Goal: Transaction & Acquisition: Purchase product/service

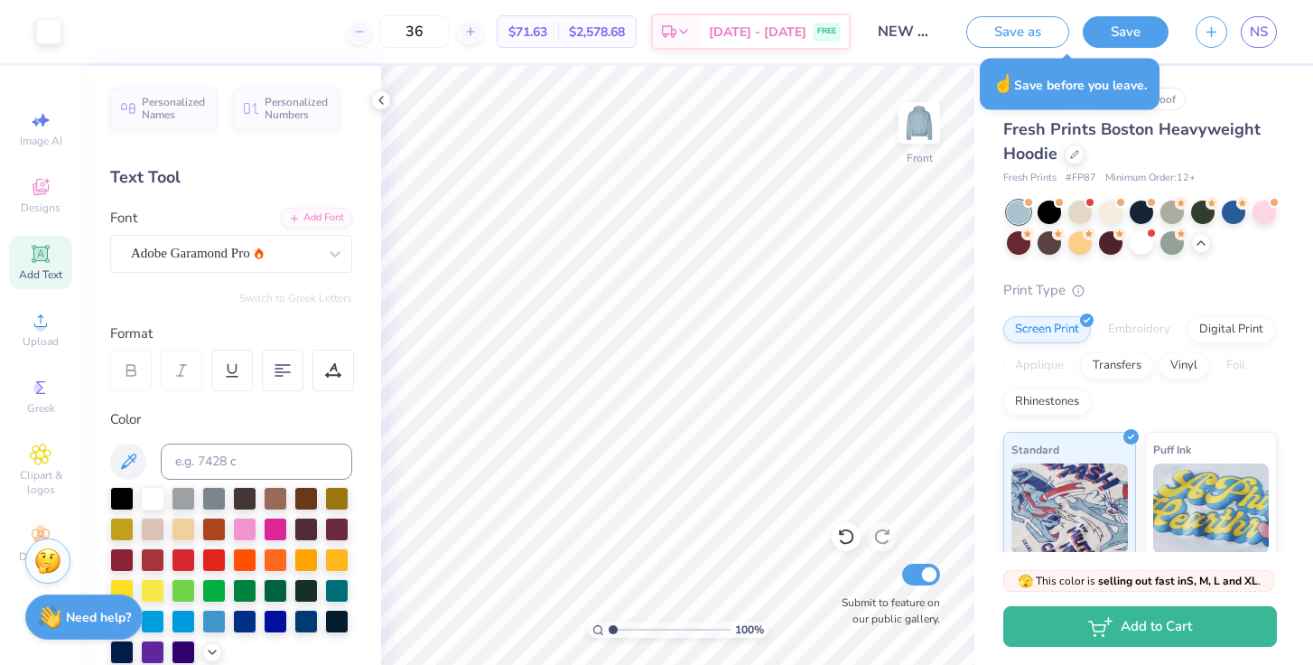
scroll to position [79, 0]
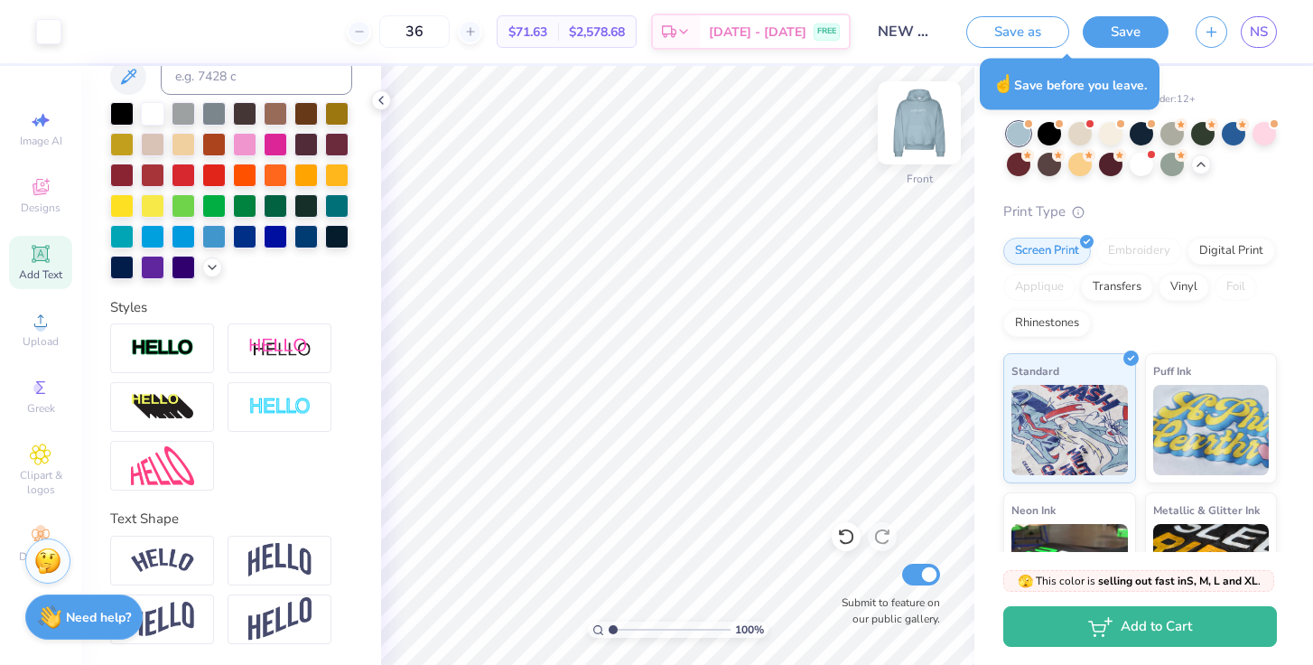
click at [912, 138] on img at bounding box center [919, 123] width 72 height 72
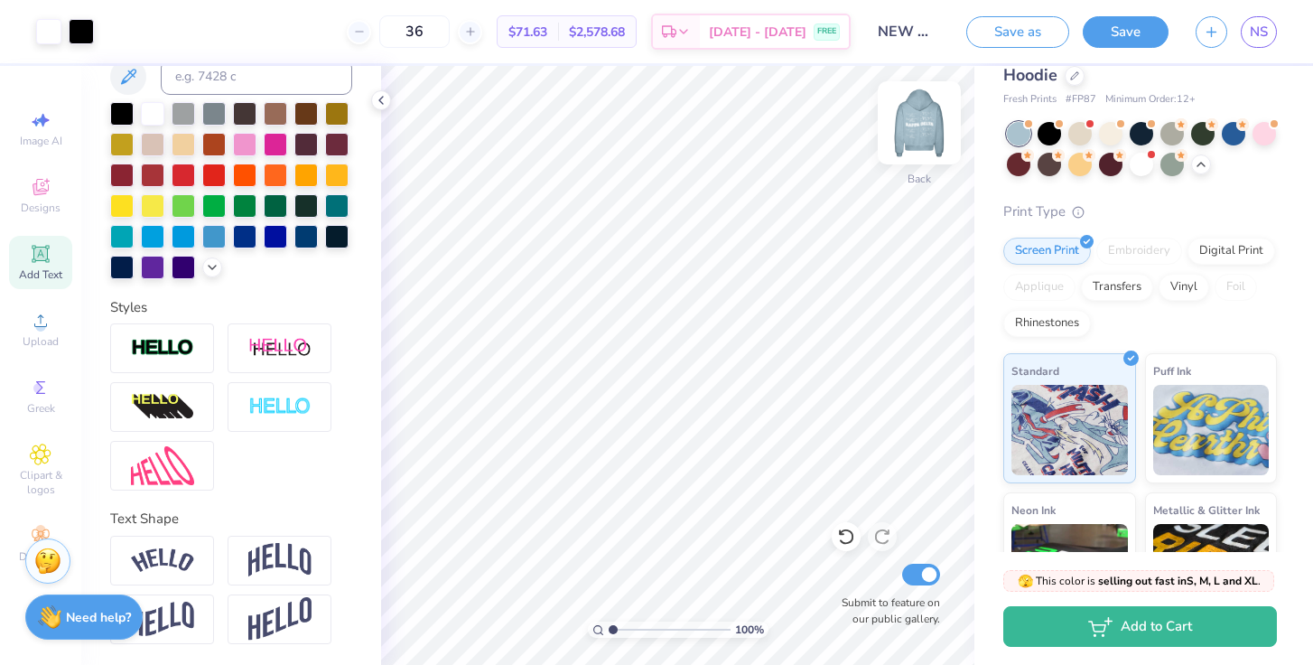
click at [917, 116] on img at bounding box center [919, 123] width 72 height 72
click at [917, 116] on img at bounding box center [919, 123] width 36 height 36
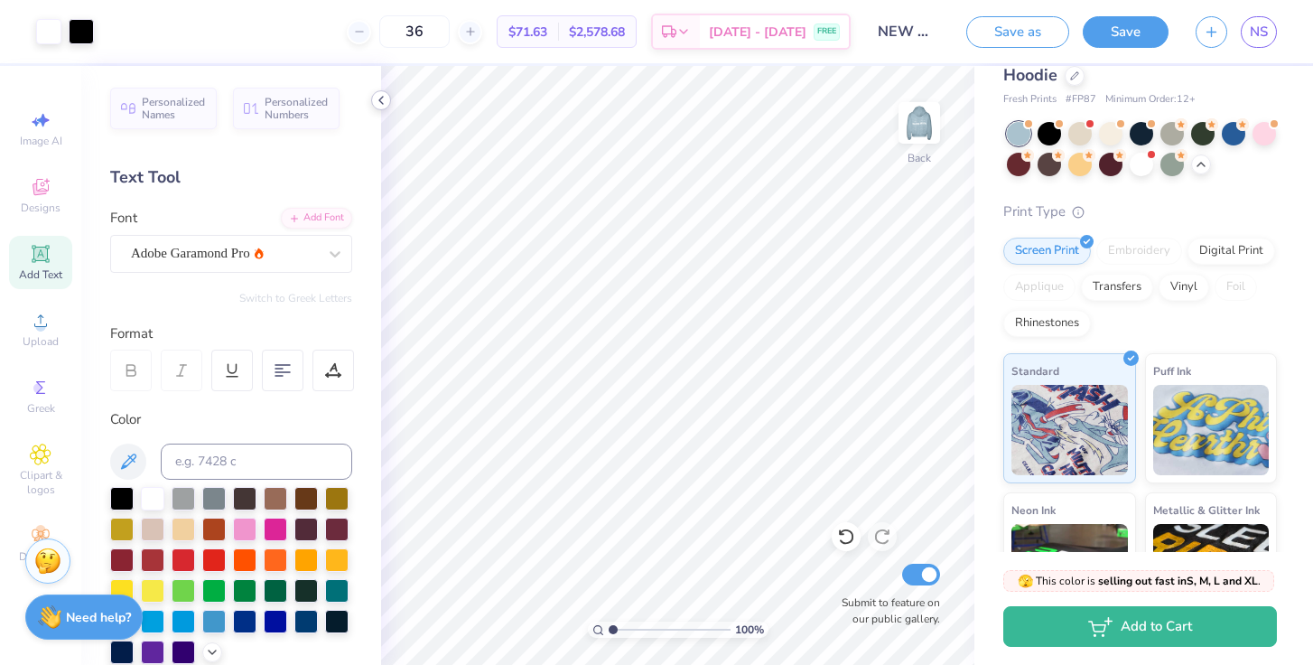
click at [380, 101] on polyline at bounding box center [381, 100] width 4 height 7
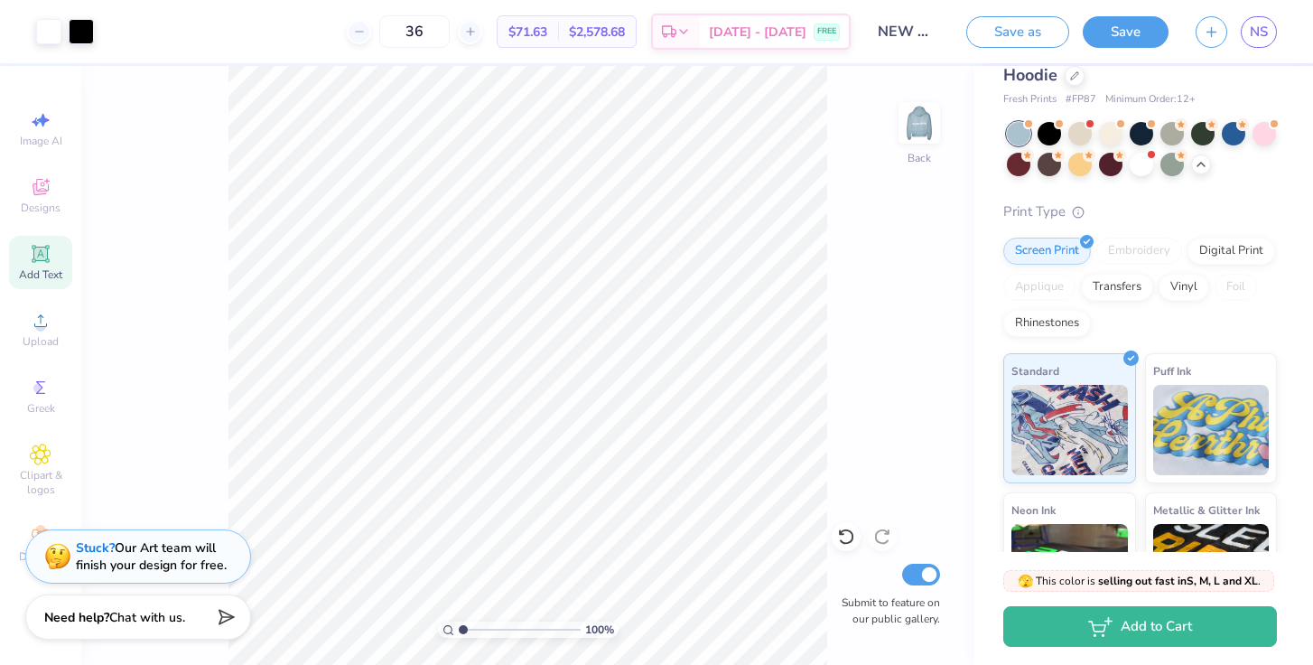
click at [1276, 143] on div at bounding box center [1142, 149] width 270 height 54
click at [1264, 139] on div at bounding box center [1263, 131] width 23 height 23
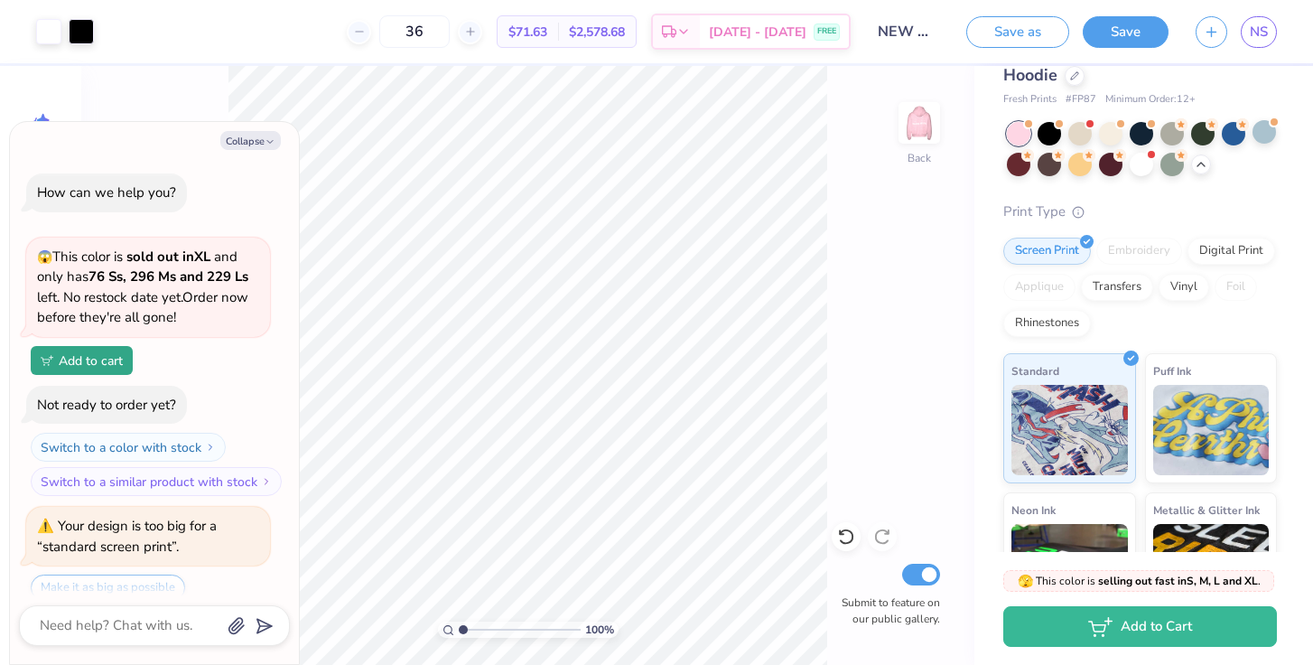
scroll to position [2314, 0]
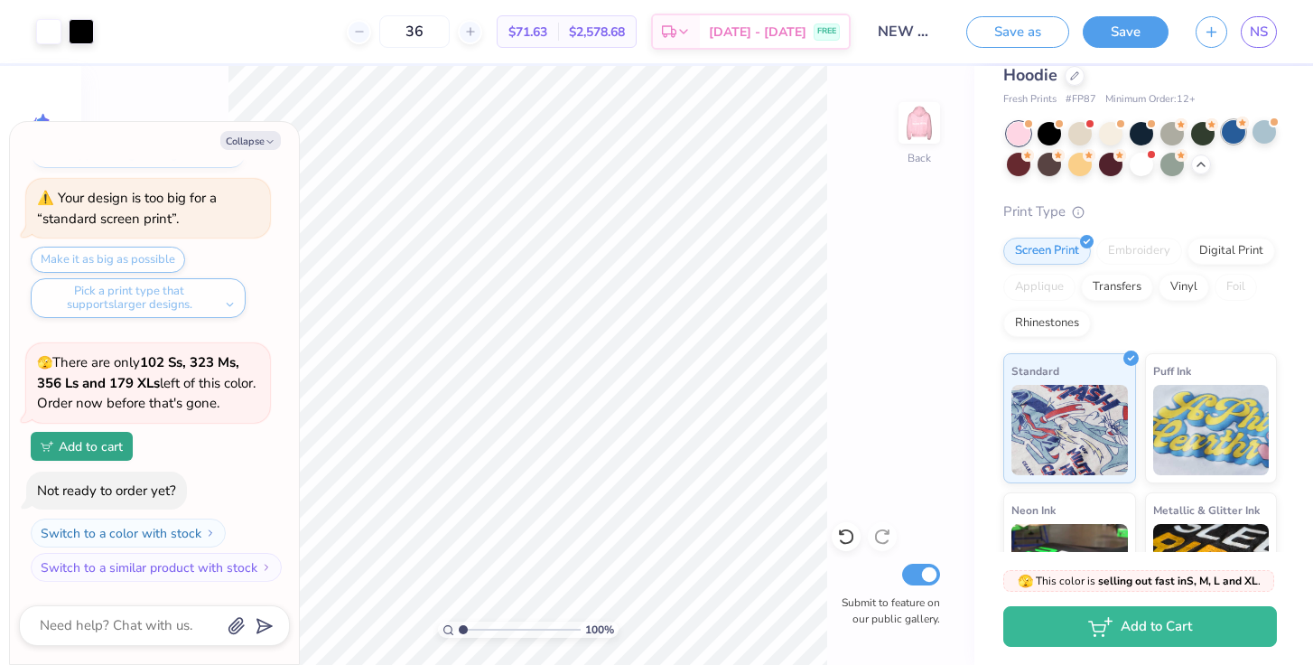
click at [1227, 141] on div at bounding box center [1233, 131] width 23 height 23
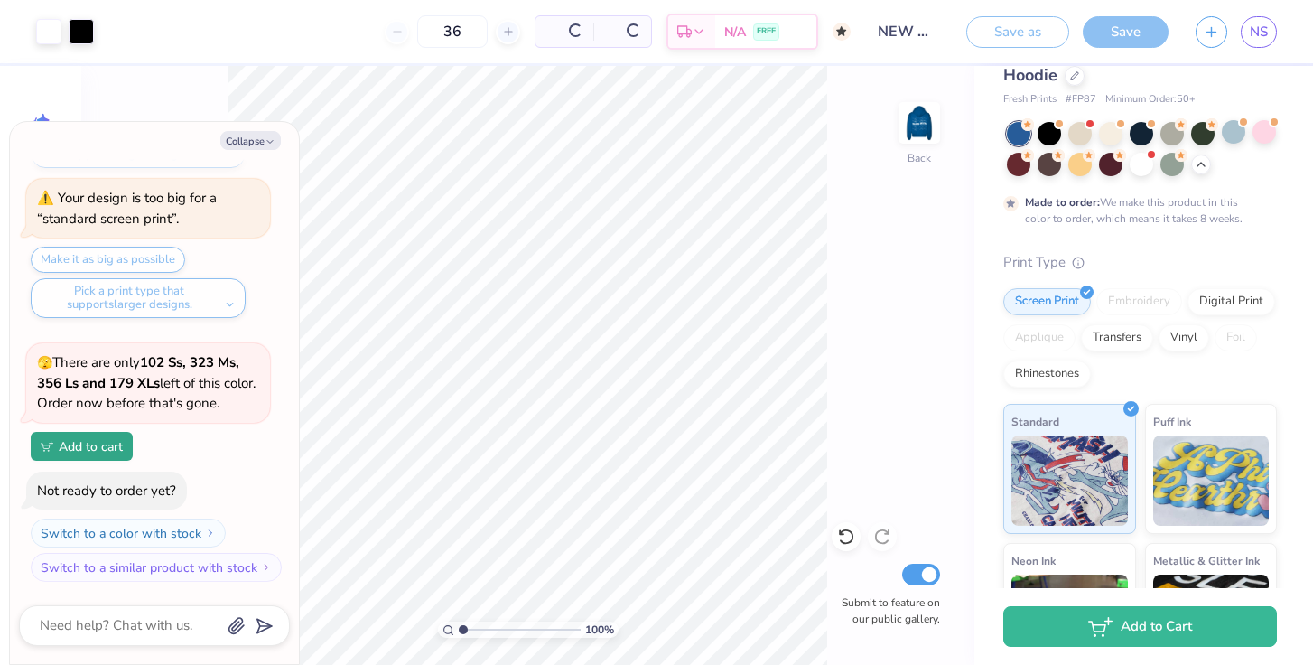
type textarea "x"
type input "50"
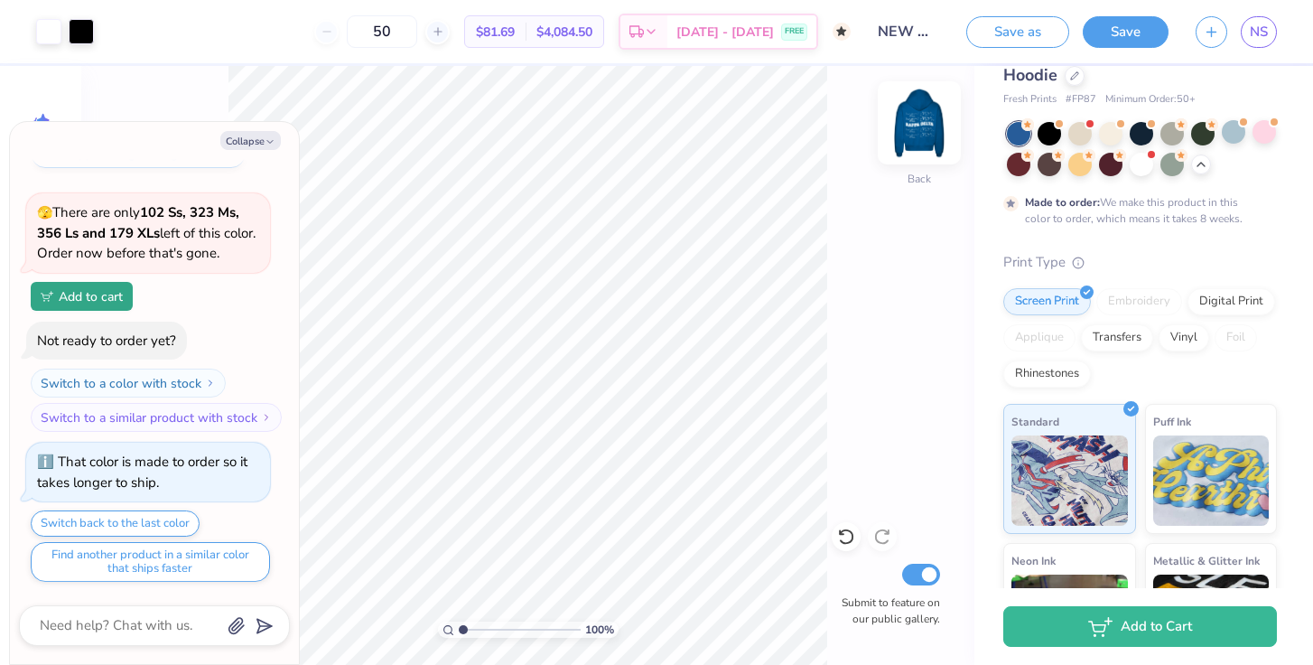
click at [925, 106] on img at bounding box center [919, 123] width 72 height 72
click at [916, 126] on img at bounding box center [919, 123] width 72 height 72
type textarea "x"
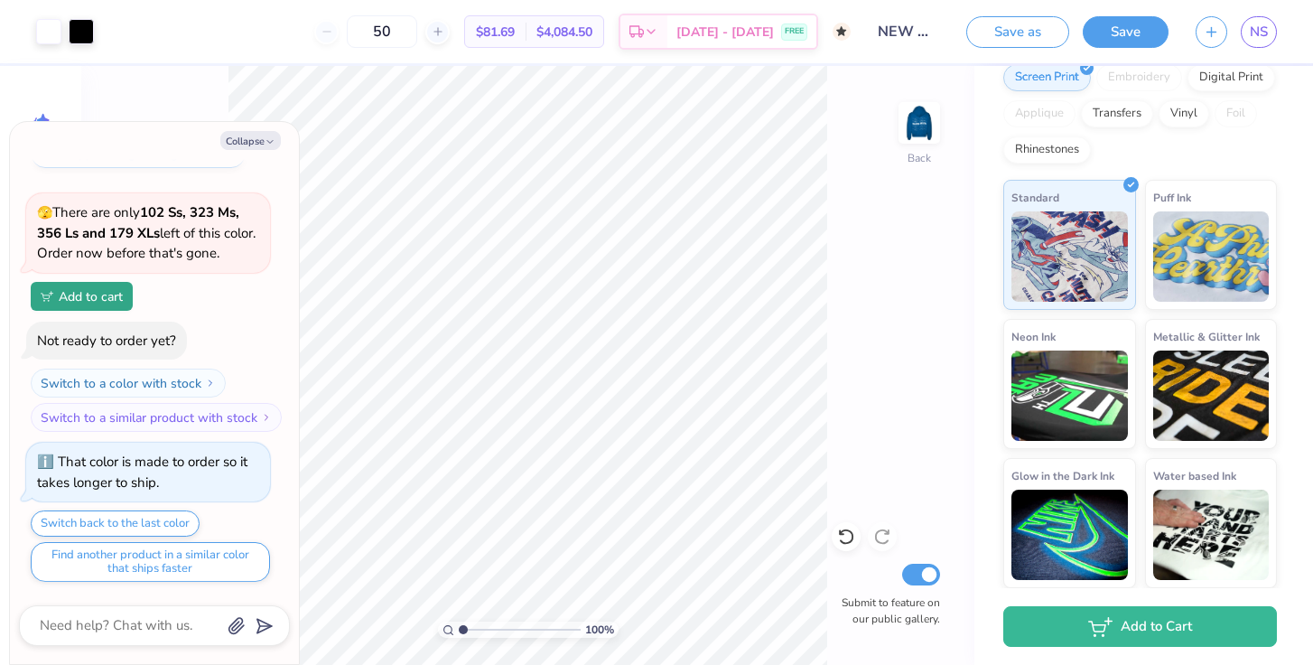
scroll to position [0, 0]
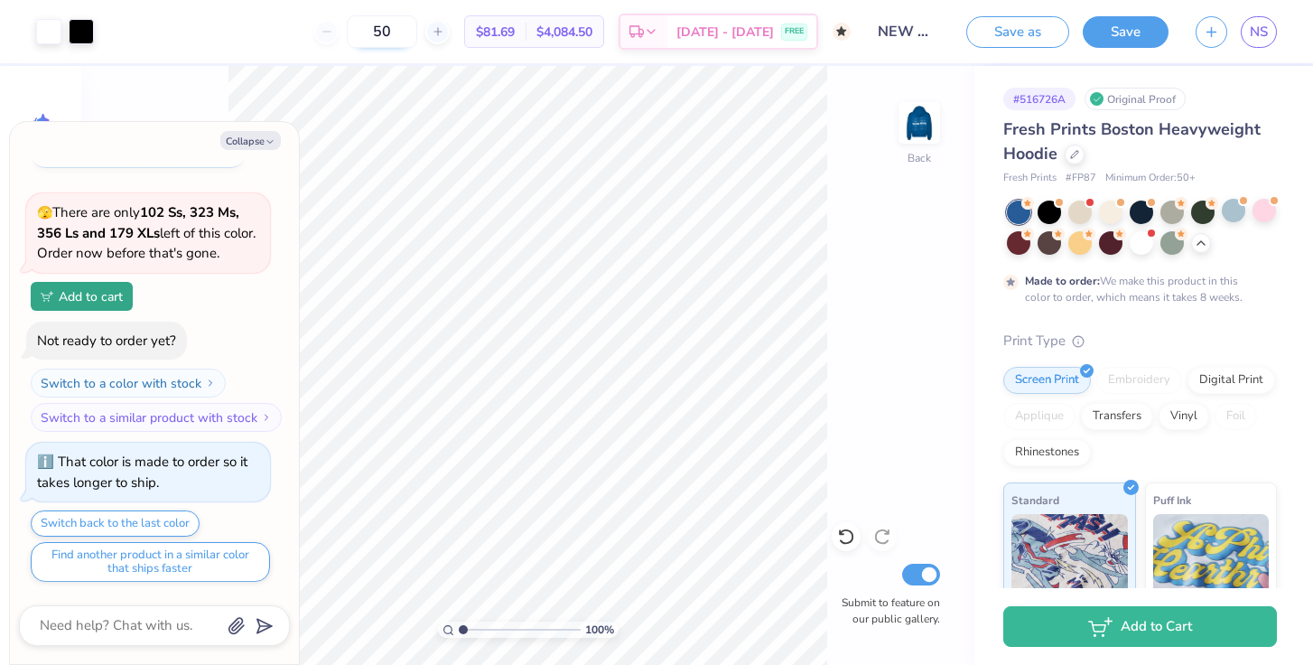
click at [417, 30] on input "50" at bounding box center [382, 31] width 70 height 33
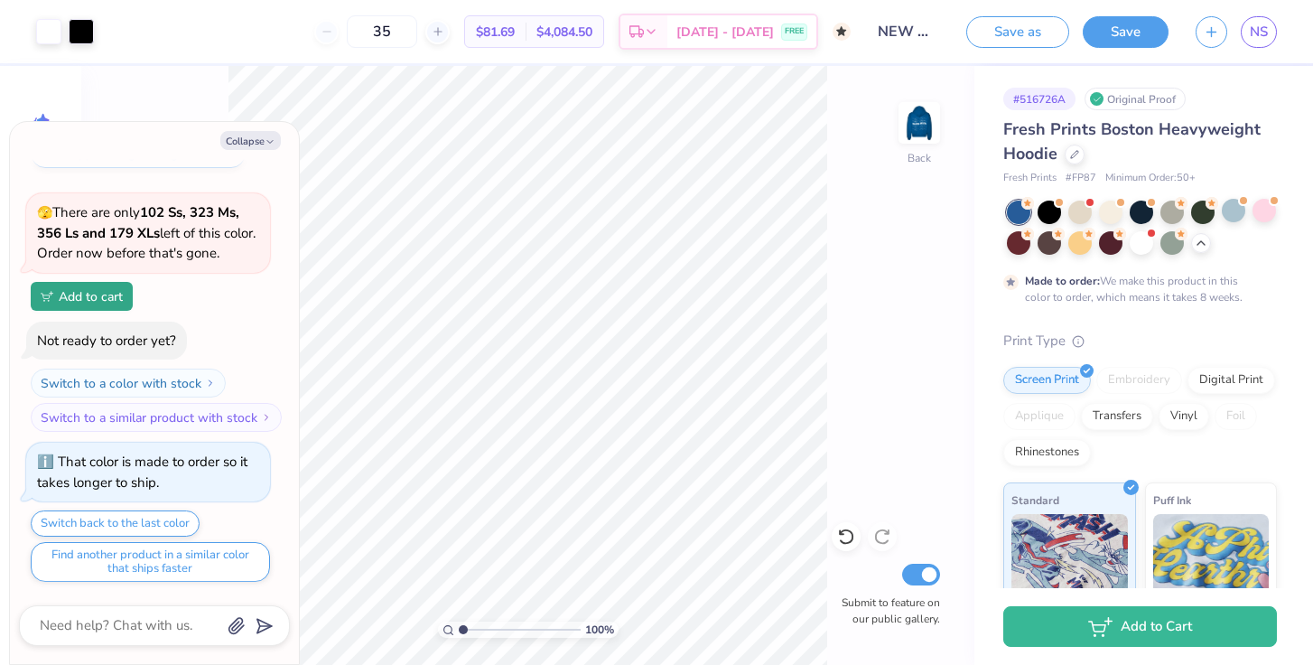
type input "50"
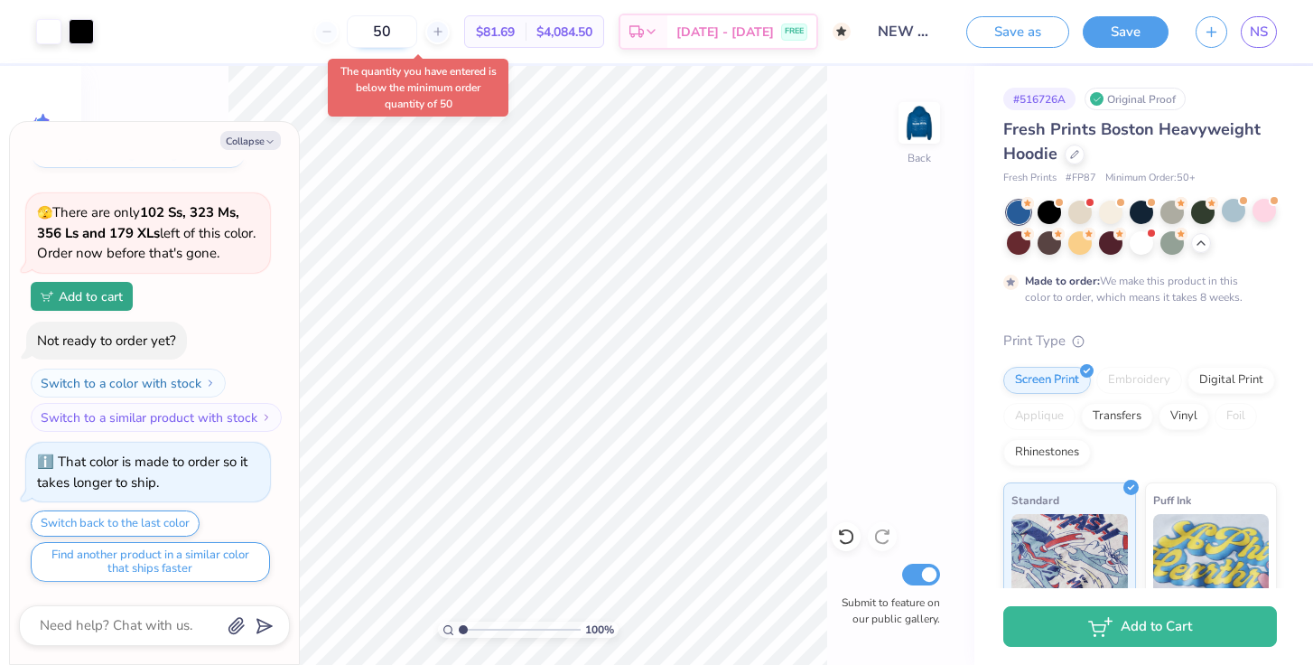
click at [417, 30] on input "50" at bounding box center [382, 31] width 70 height 33
click at [512, 70] on div "The quantity you have entered is below the minimum order quantity of 50" at bounding box center [417, 87] width 191 height 69
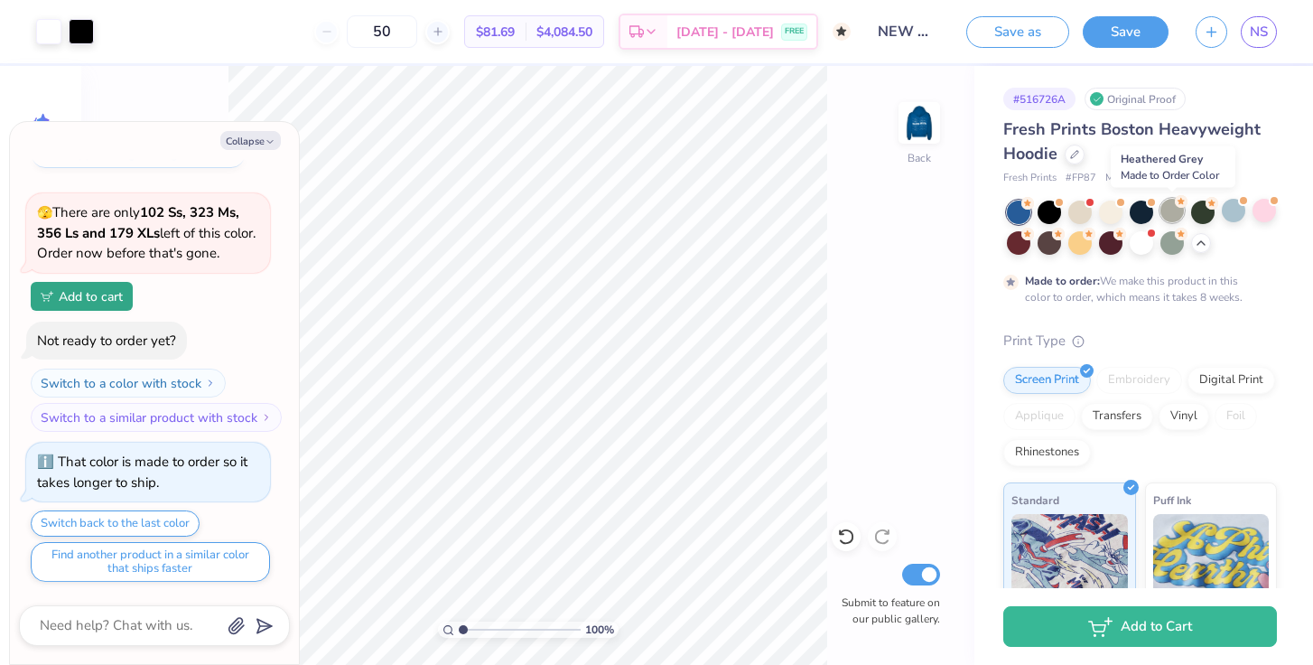
click at [1162, 210] on div at bounding box center [1171, 210] width 23 height 23
click at [1077, 215] on div at bounding box center [1079, 210] width 23 height 23
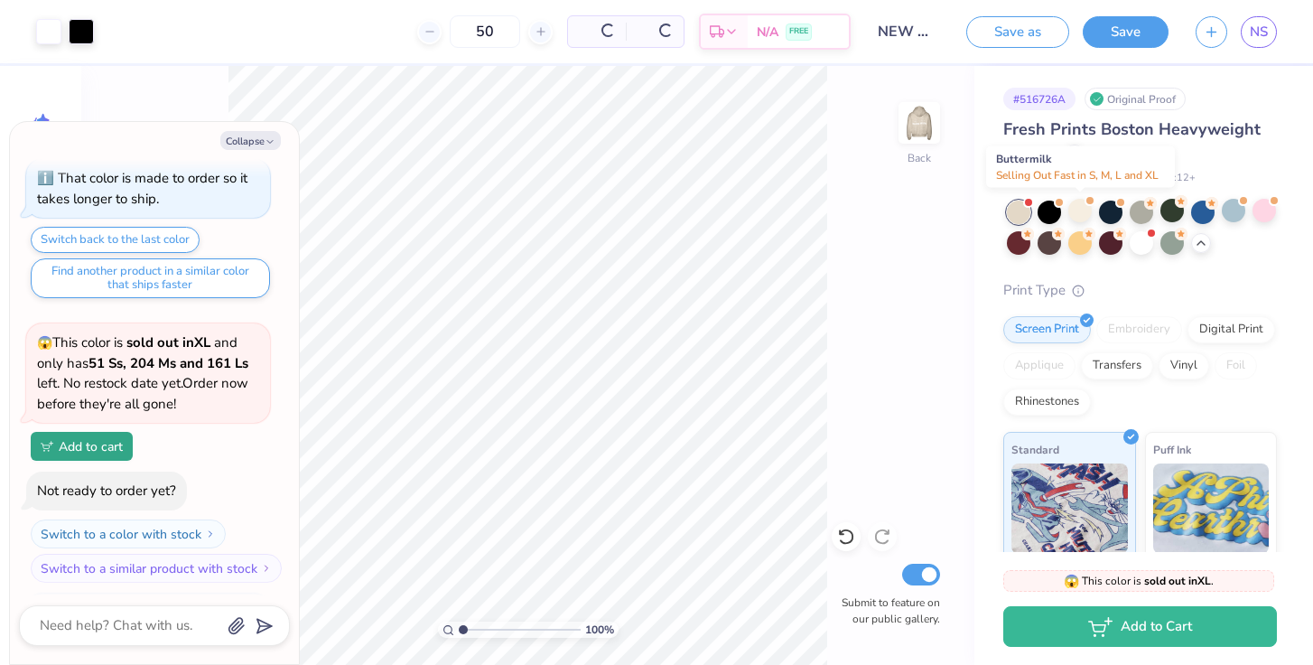
scroll to position [2858, 0]
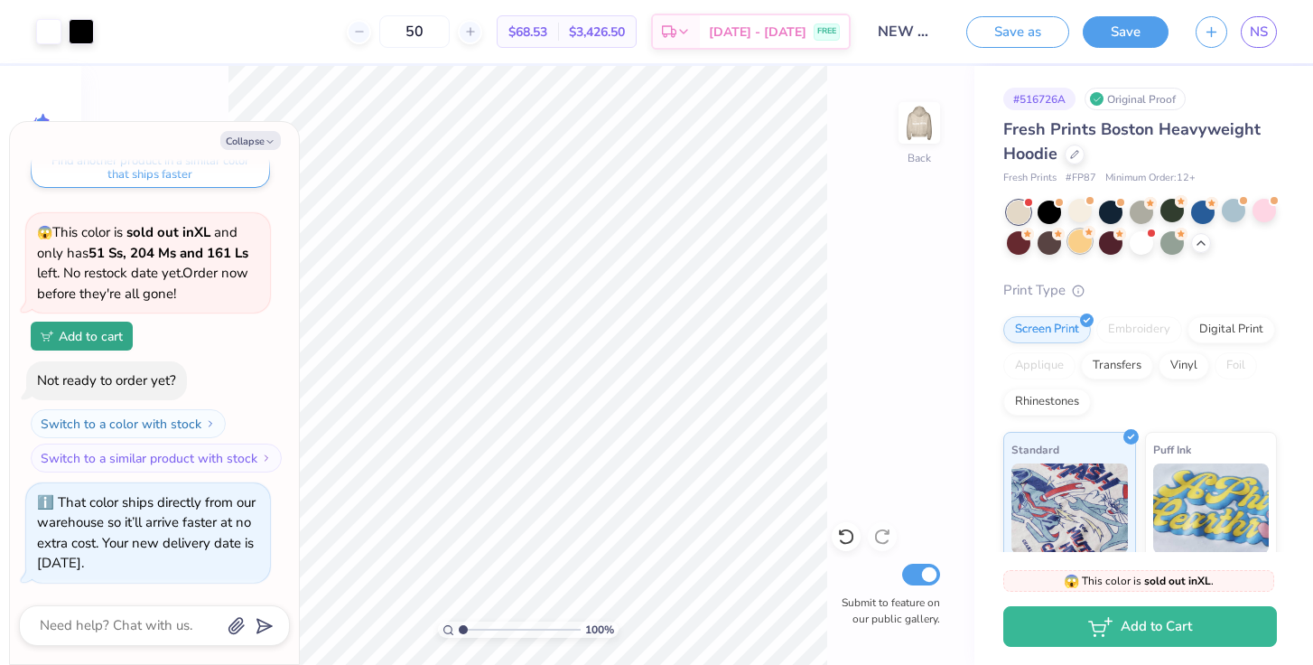
click at [1078, 242] on div at bounding box center [1079, 240] width 23 height 23
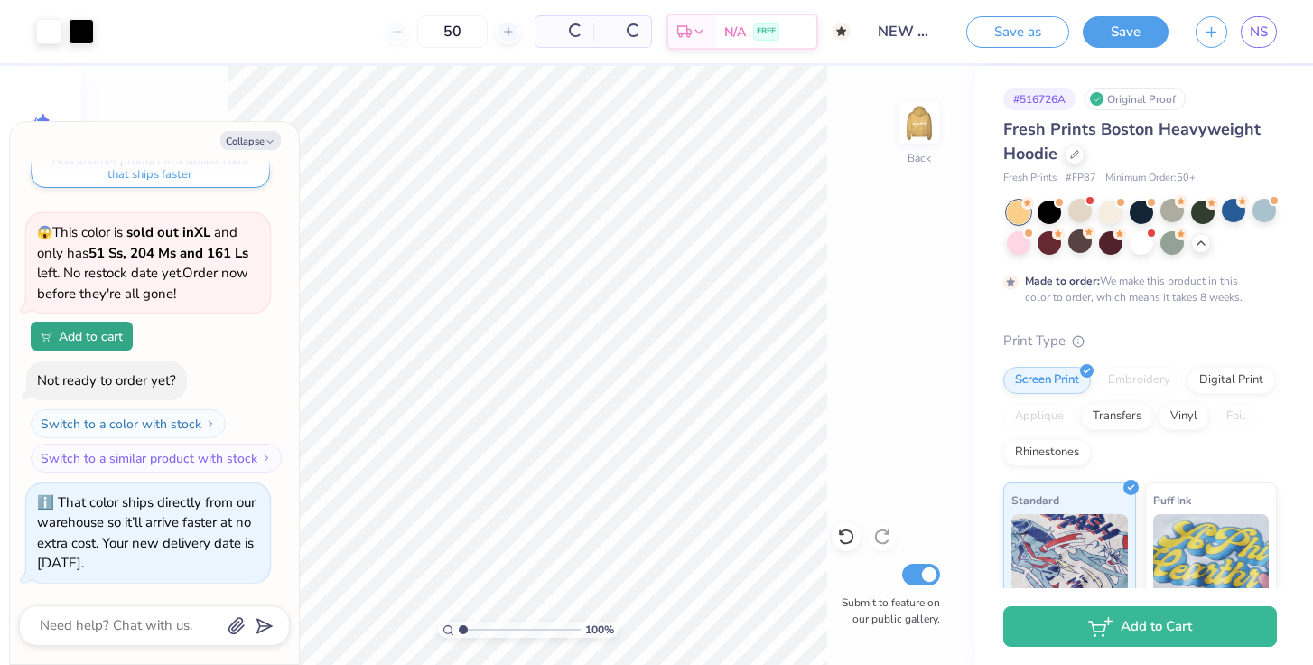
scroll to position [3028, 0]
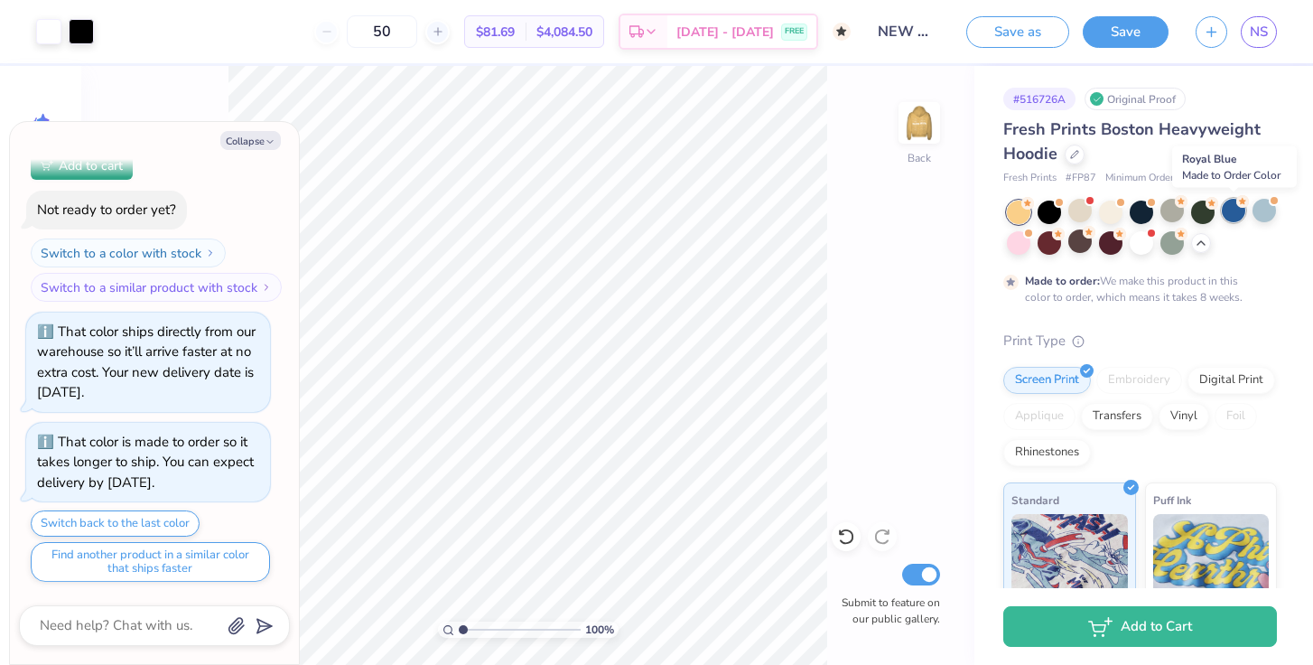
click at [1234, 218] on div at bounding box center [1233, 210] width 23 height 23
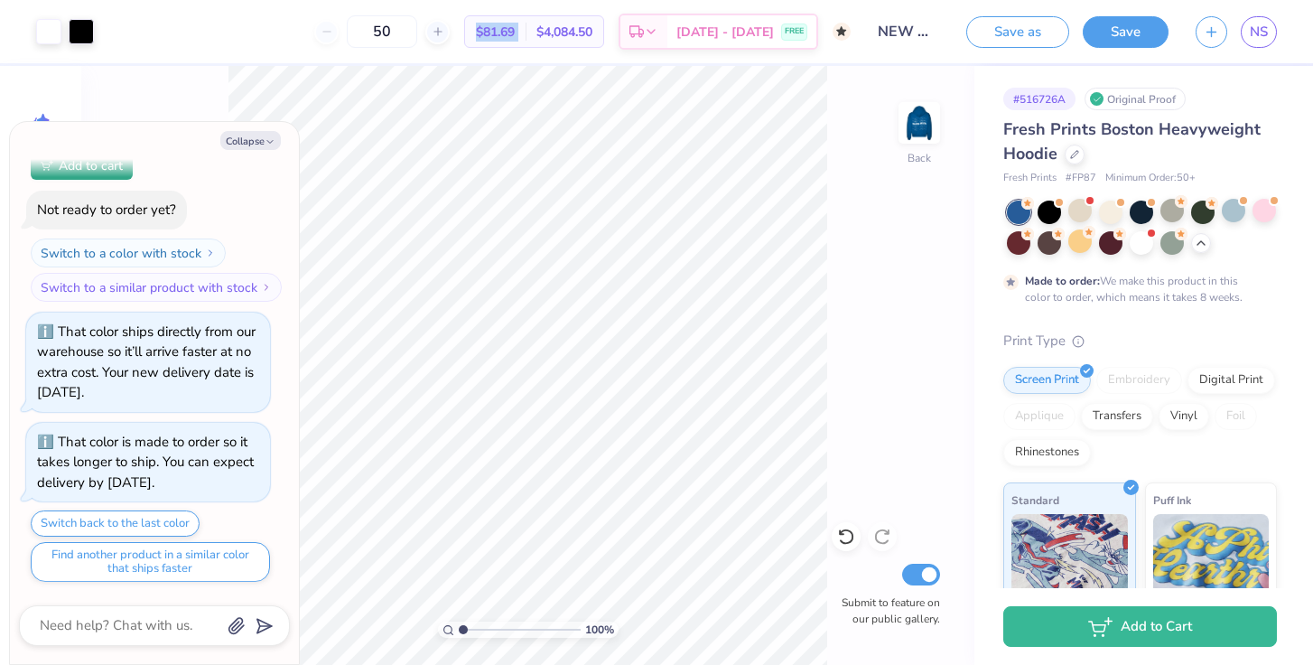
drag, startPoint x: 511, startPoint y: 30, endPoint x: 562, endPoint y: 32, distance: 51.5
click at [562, 32] on div "$81.69 Per Item $4,084.50 Total" at bounding box center [534, 31] width 140 height 33
click at [1226, 210] on div at bounding box center [1233, 210] width 23 height 23
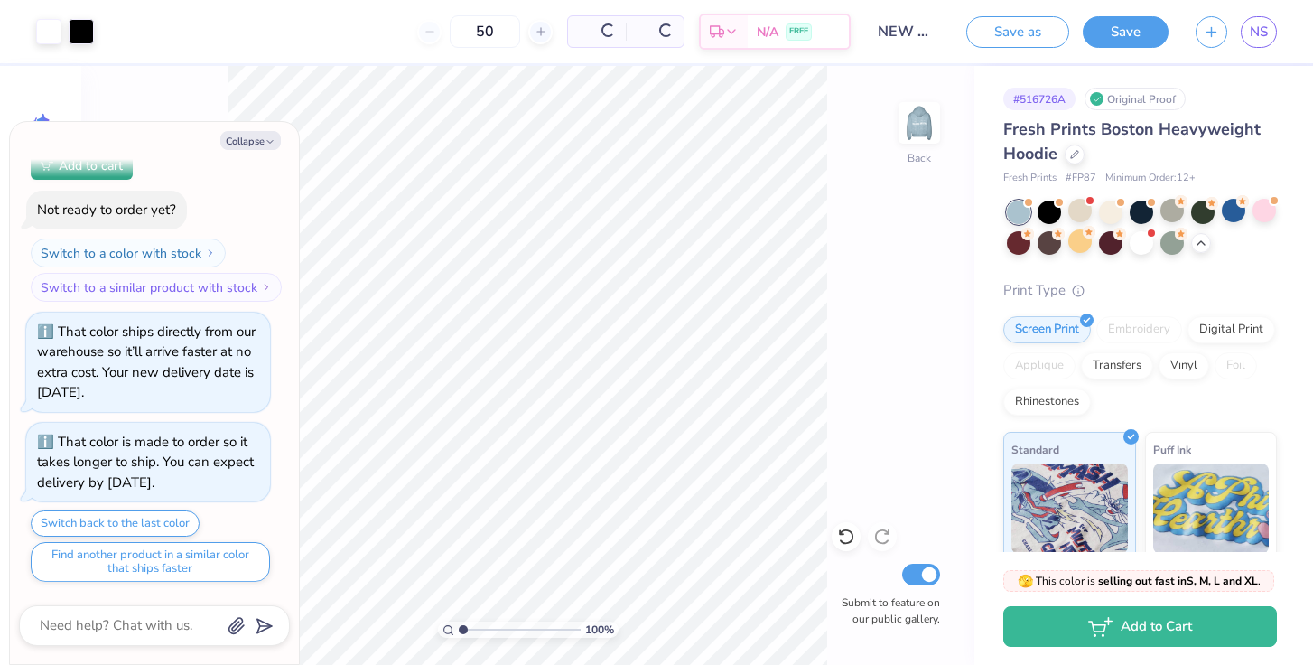
scroll to position [3402, 0]
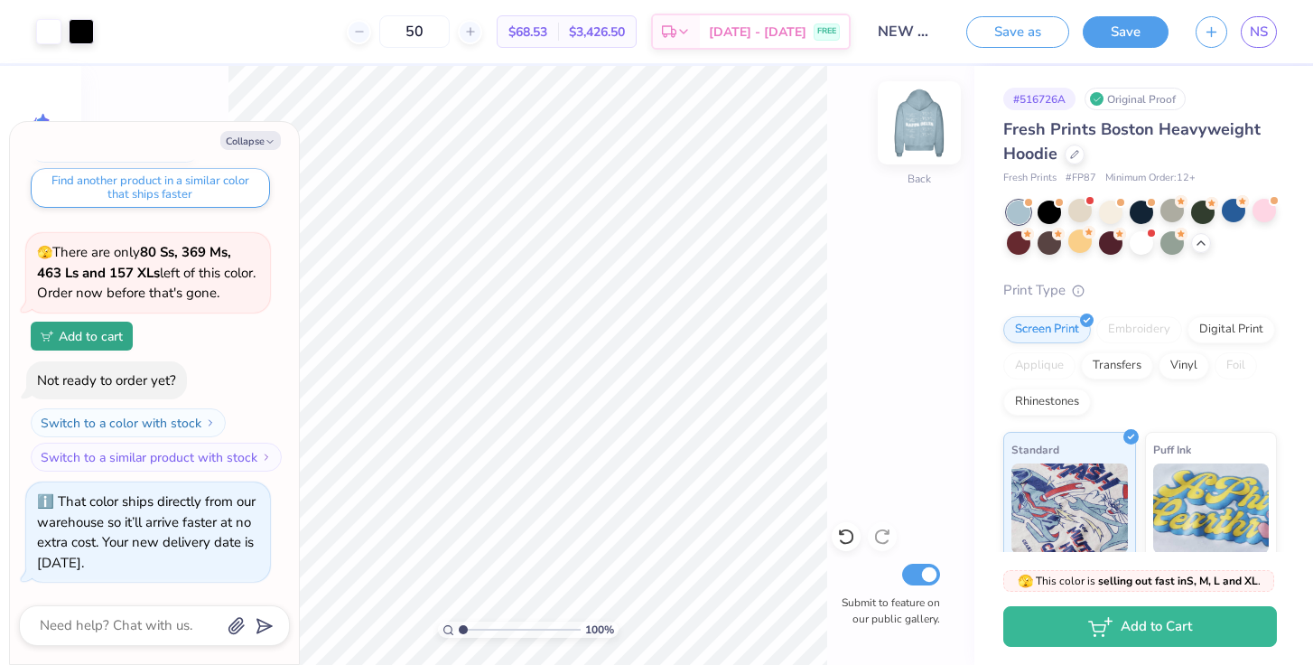
click at [922, 126] on img at bounding box center [919, 123] width 72 height 72
type textarea "x"
click at [395, 22] on div "50" at bounding box center [414, 31] width 135 height 33
click at [371, 25] on div at bounding box center [359, 32] width 24 height 24
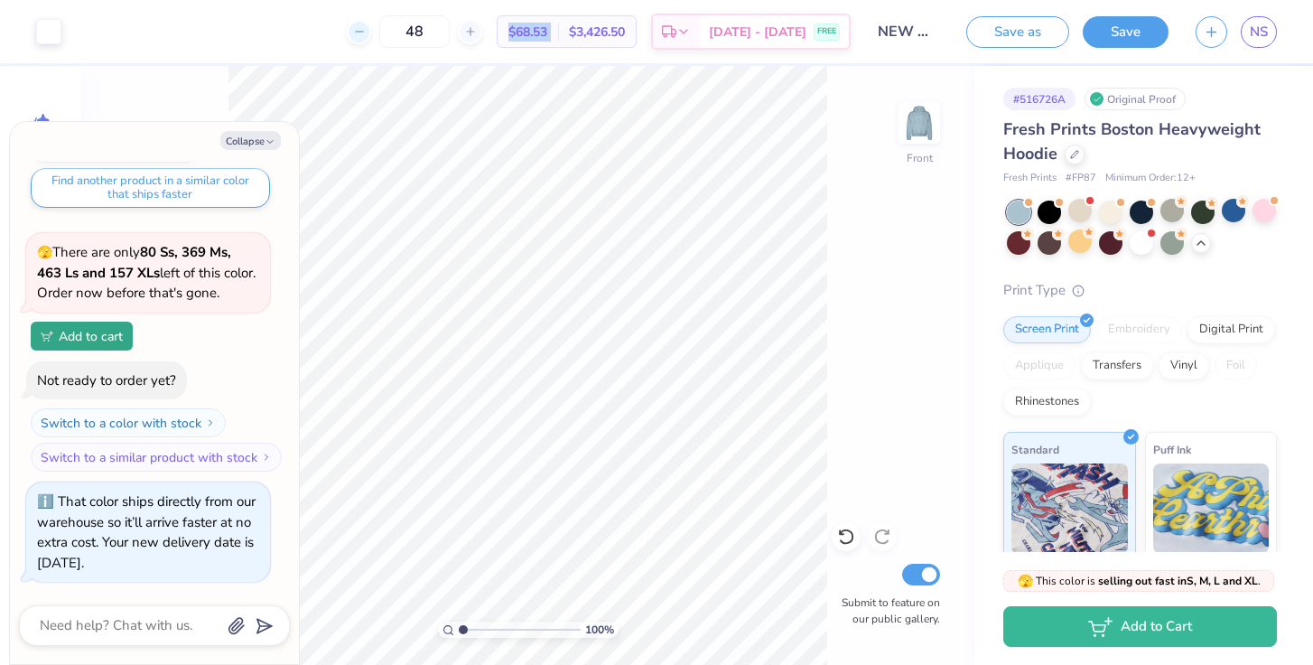
click at [371, 25] on div at bounding box center [359, 32] width 24 height 24
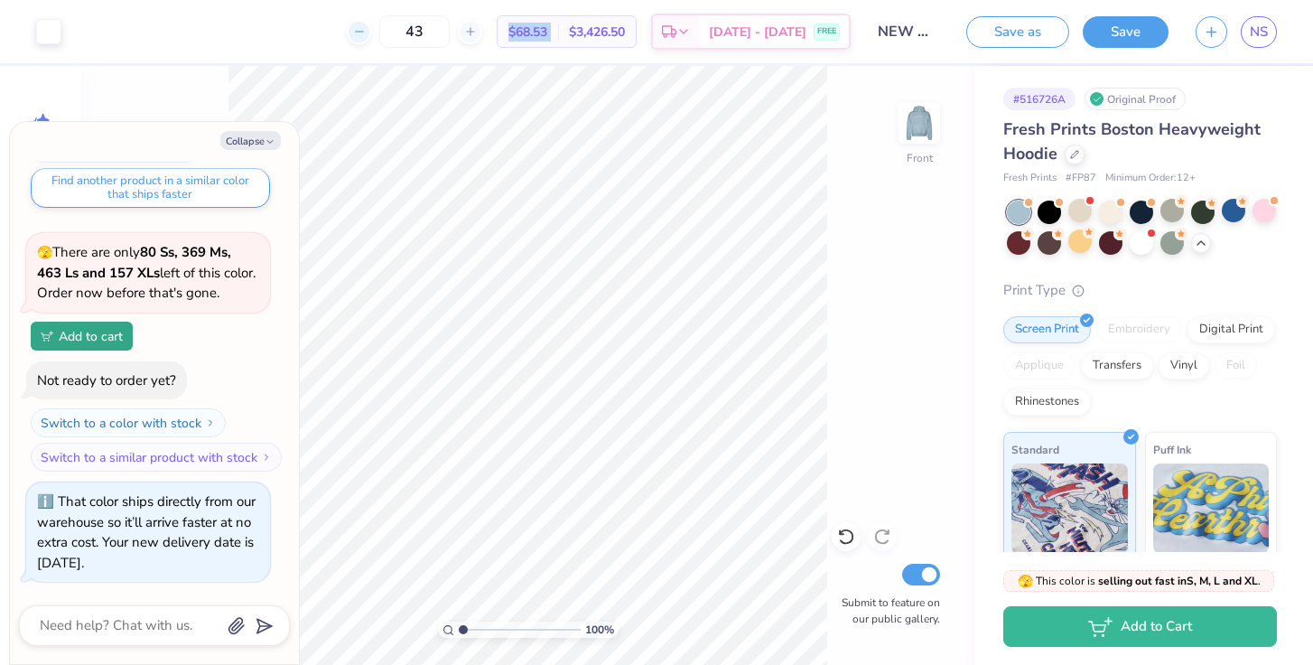
click at [371, 25] on div at bounding box center [359, 32] width 24 height 24
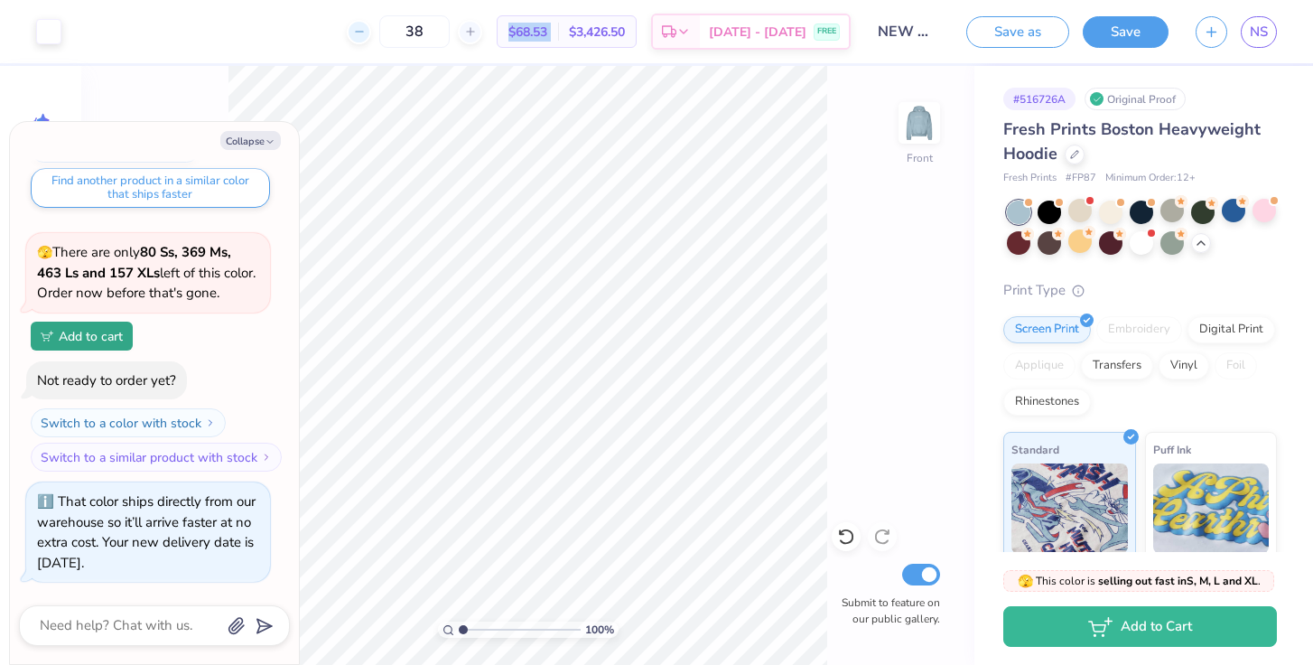
click at [371, 25] on div at bounding box center [359, 32] width 24 height 24
type input "35"
click at [321, 29] on div "35 $68.53 Per Item $3,426.50 Total Est. Delivery [DATE] - [DATE] FREE" at bounding box center [463, 31] width 776 height 63
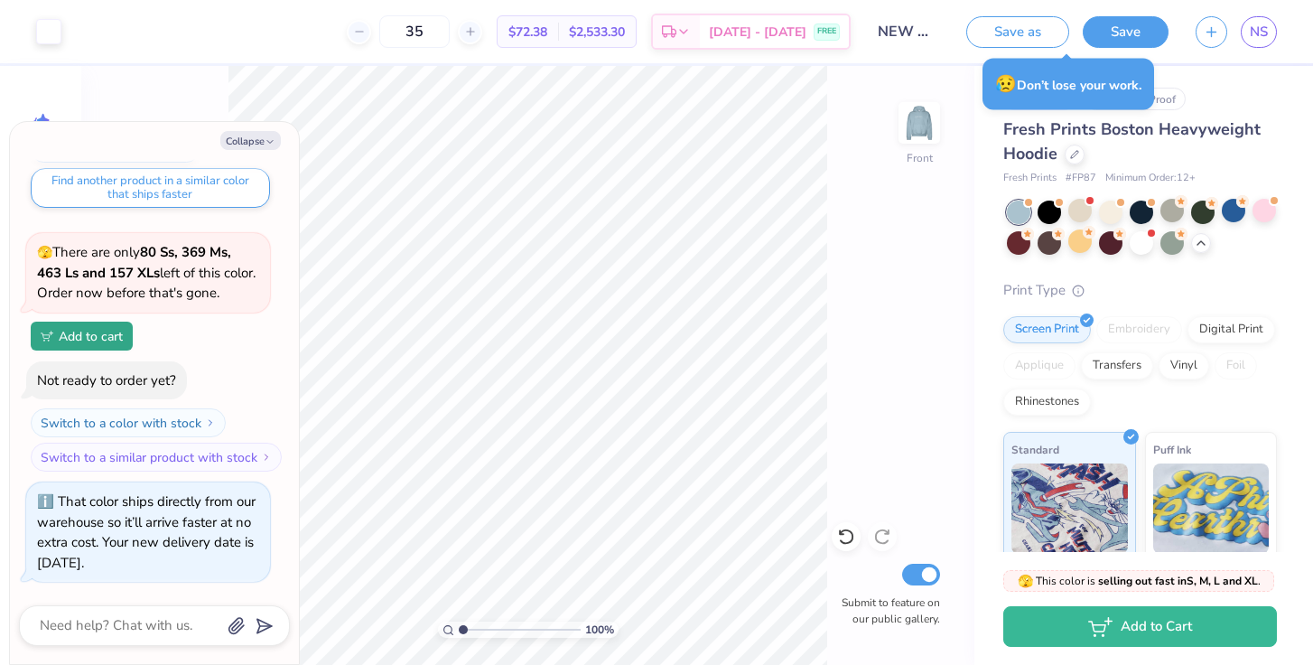
type textarea "x"
drag, startPoint x: 465, startPoint y: 628, endPoint x: 432, endPoint y: 637, distance: 33.7
click at [459, 637] on input "range" at bounding box center [520, 629] width 122 height 16
drag, startPoint x: 467, startPoint y: 627, endPoint x: 469, endPoint y: 663, distance: 36.2
type input "1.61"
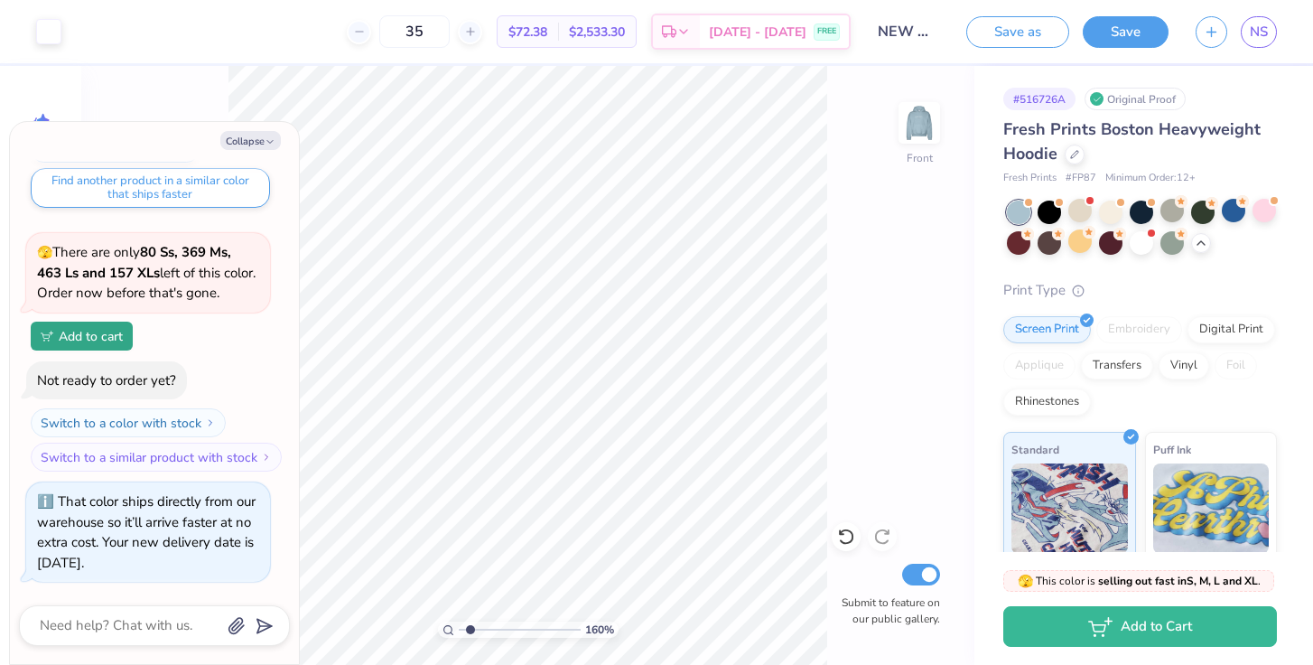
click at [469, 637] on input "range" at bounding box center [520, 629] width 122 height 16
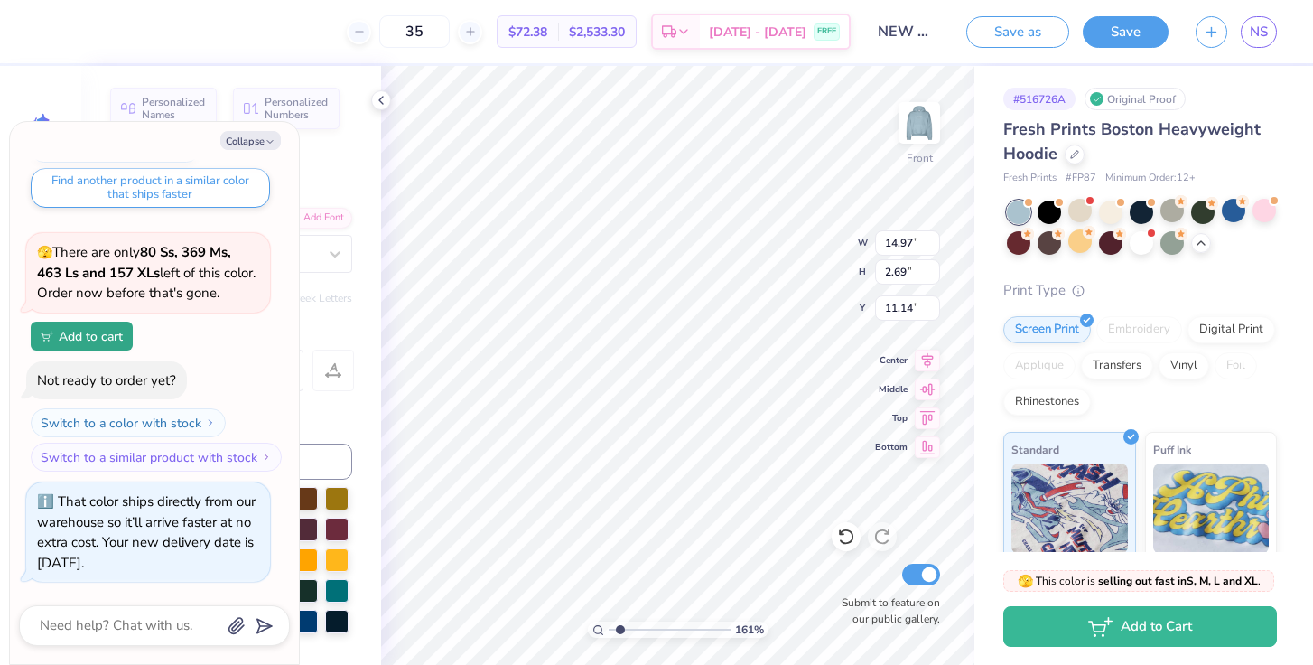
type textarea "x"
drag, startPoint x: 619, startPoint y: 629, endPoint x: 583, endPoint y: 628, distance: 36.1
type input "1"
click at [609, 628] on input "range" at bounding box center [670, 629] width 122 height 16
click at [1044, 216] on div at bounding box center [1048, 210] width 23 height 23
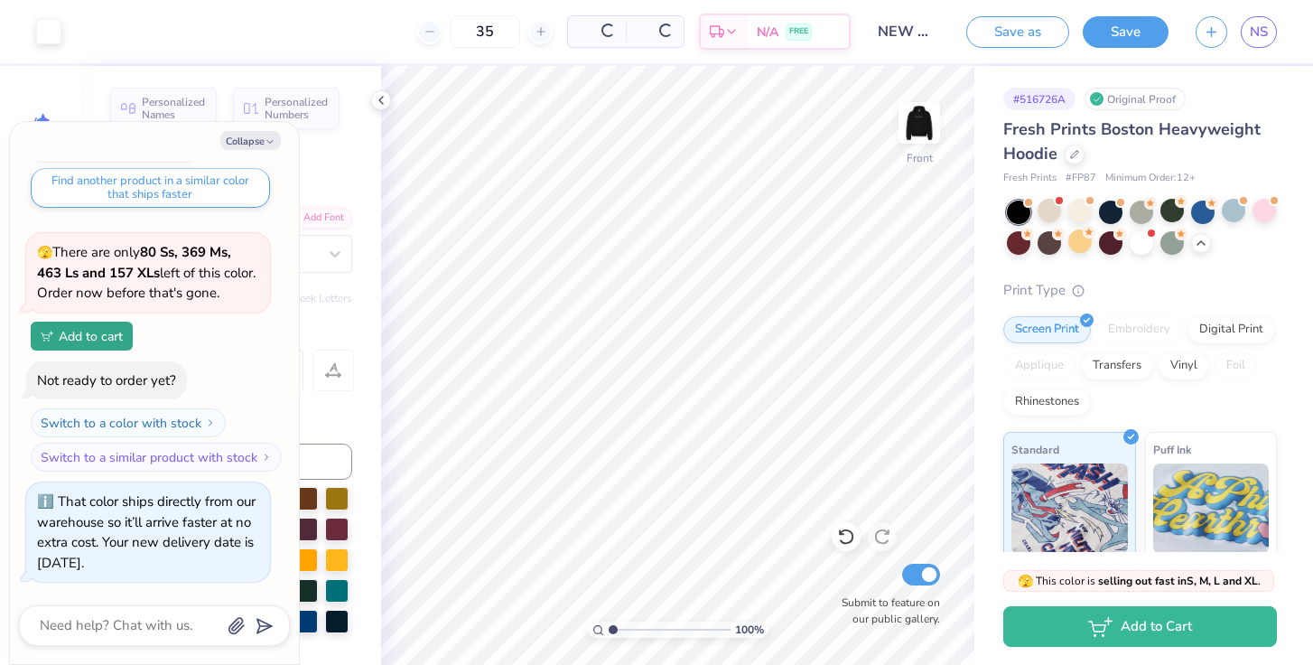
scroll to position [3666, 0]
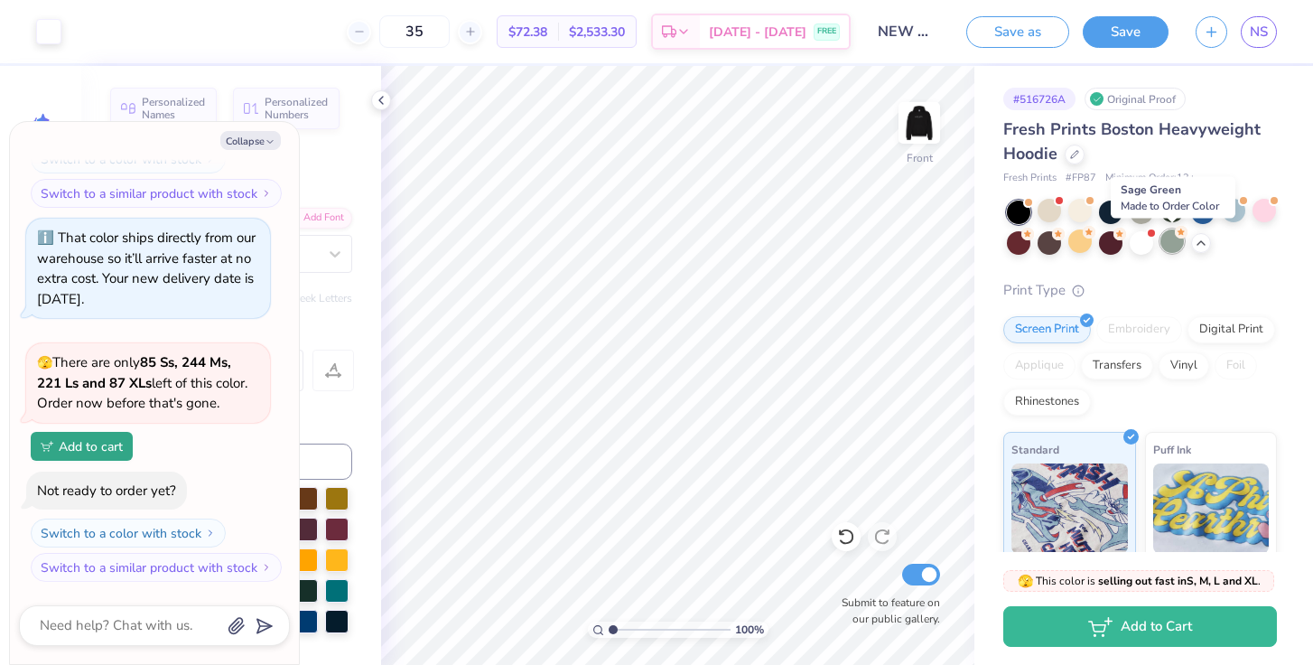
drag, startPoint x: 1169, startPoint y: 240, endPoint x: 1159, endPoint y: 240, distance: 9.9
click at [1160, 240] on div at bounding box center [1171, 240] width 23 height 23
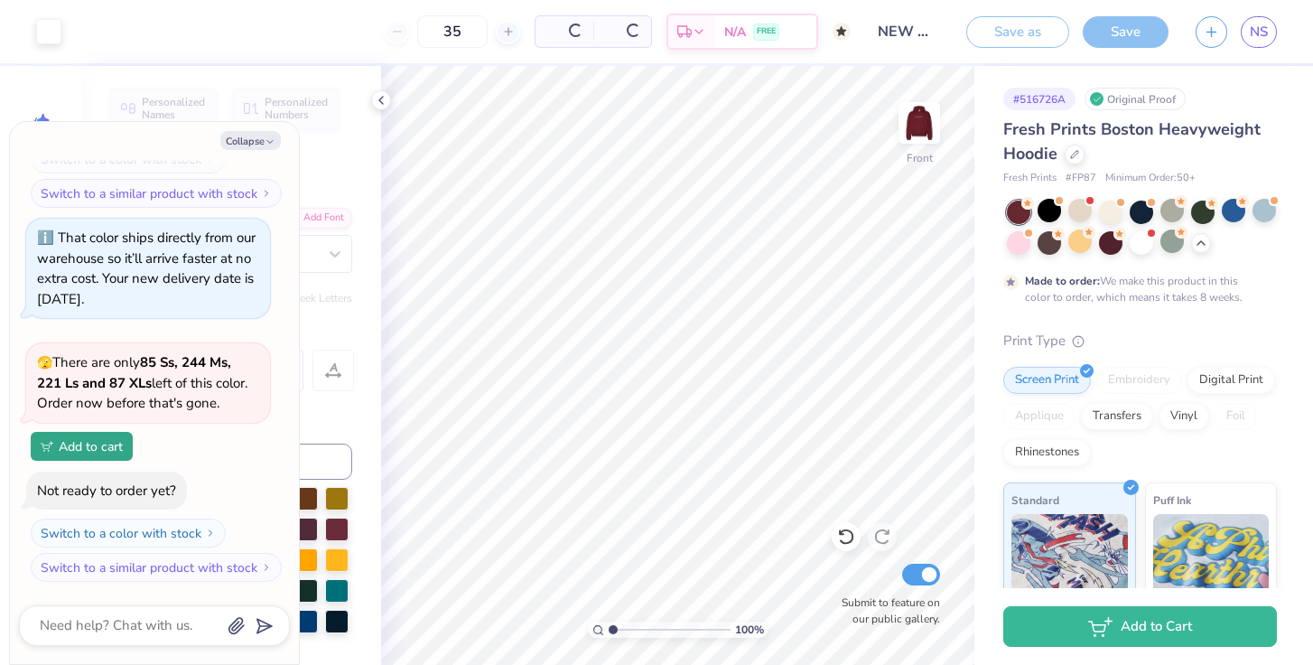
type textarea "x"
type input "50"
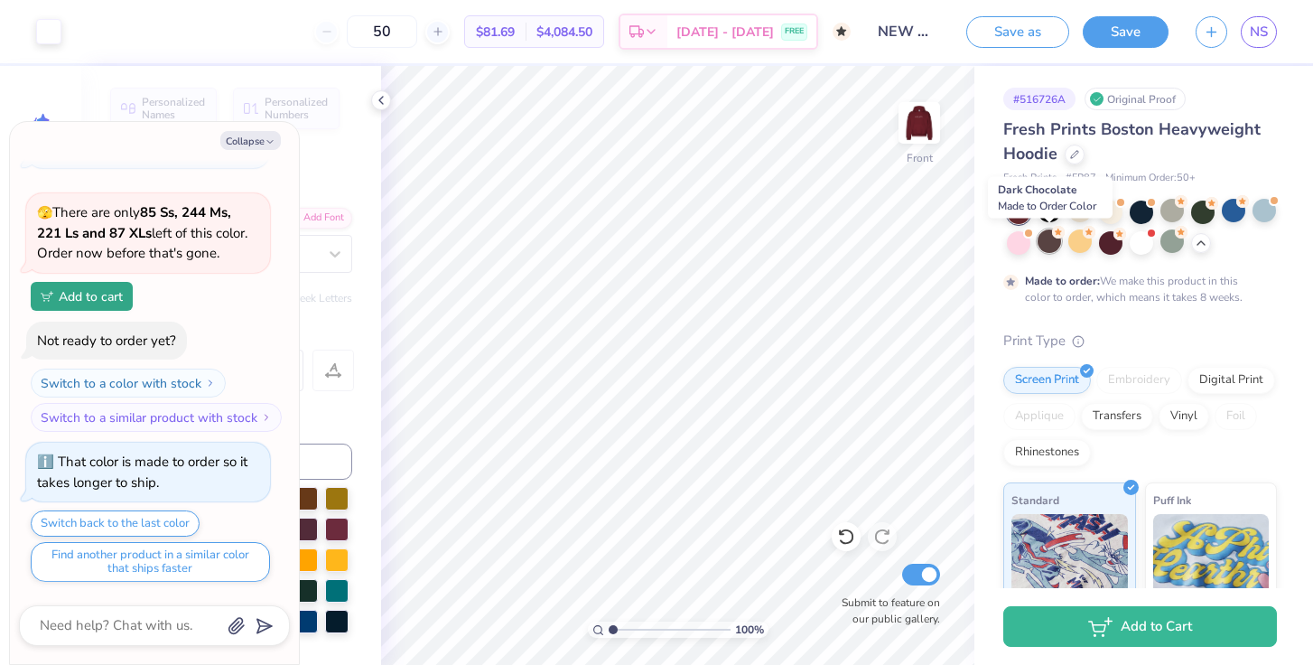
click at [1055, 246] on div at bounding box center [1048, 240] width 23 height 23
click at [1114, 244] on div at bounding box center [1110, 240] width 23 height 23
click at [1138, 246] on div at bounding box center [1141, 240] width 23 height 23
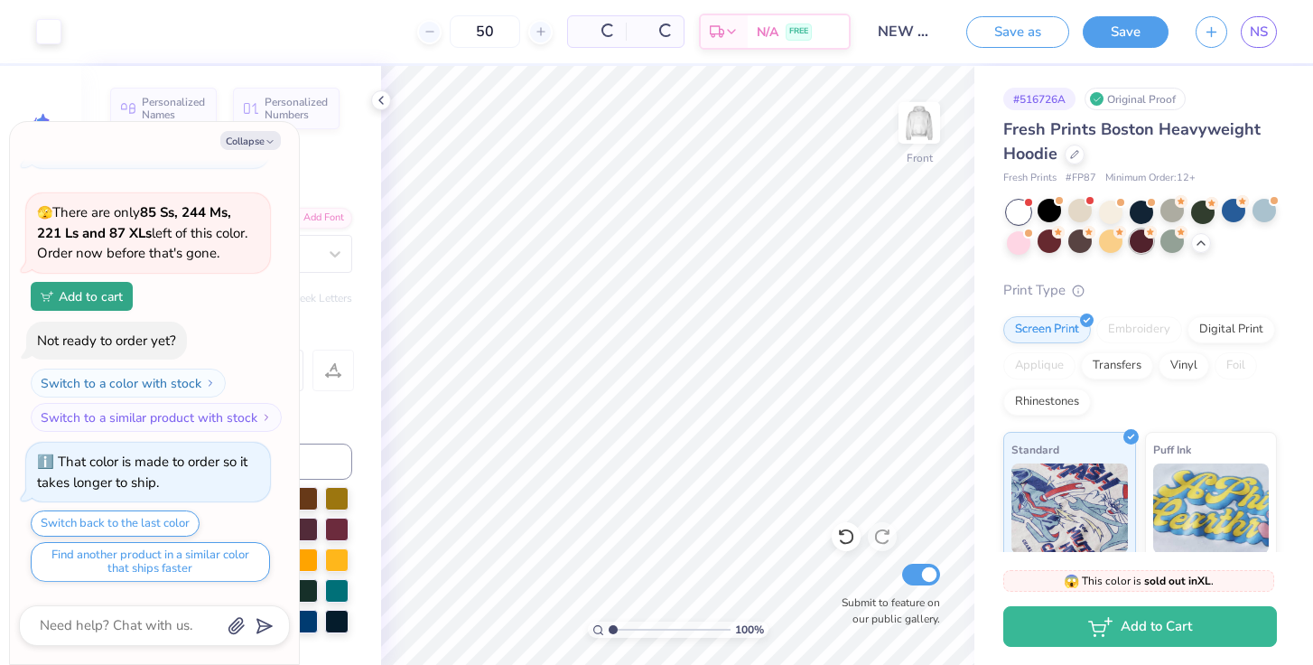
scroll to position [4209, 0]
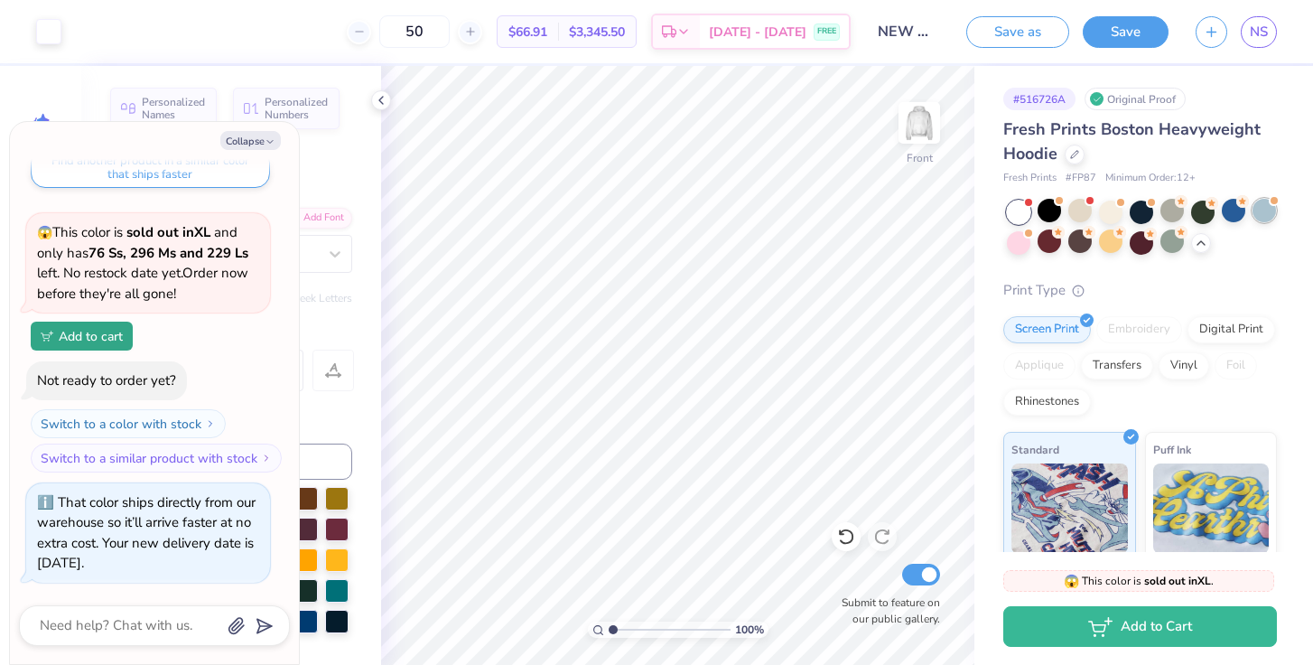
click at [1273, 214] on div at bounding box center [1263, 210] width 23 height 23
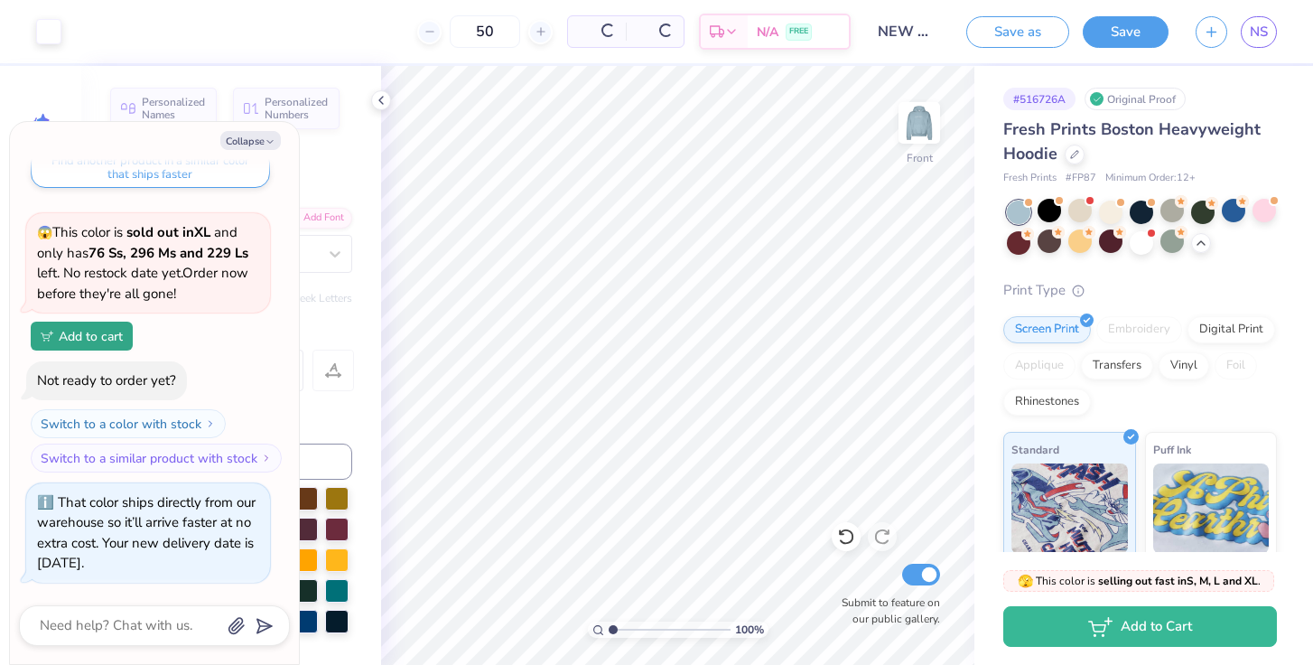
scroll to position [4473, 0]
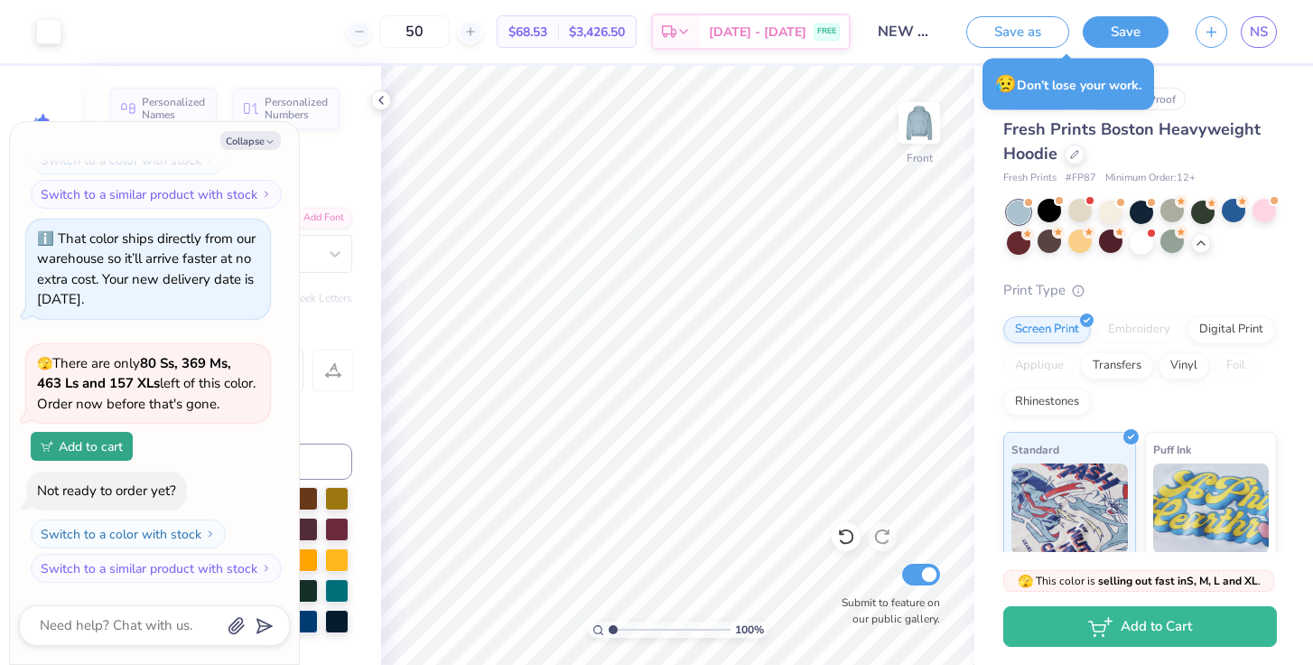
type textarea "x"
